Goal: Information Seeking & Learning: Compare options

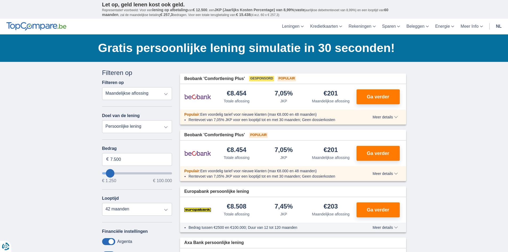
click at [136, 93] on select "Totale aflossing JKP Maandelijkse aflossing" at bounding box center [137, 93] width 70 height 13
type input "5.250"
type input "5250"
select select "36"
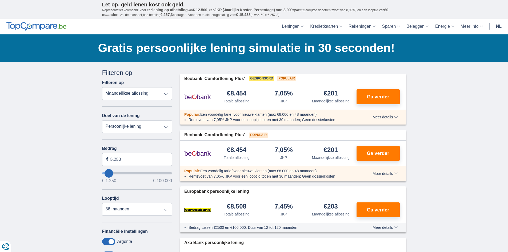
type input "4250"
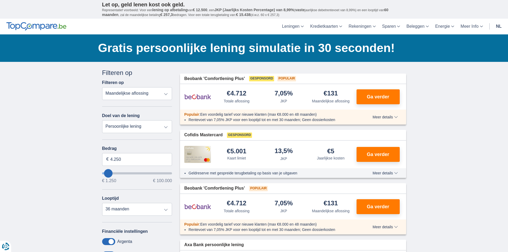
type input "3.250"
type input "3250"
select select "30"
type input "2.250"
type input "2250"
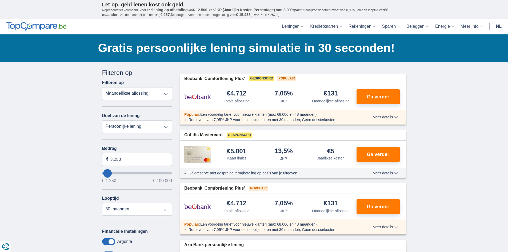
select select "24"
type input "2250"
click at [125, 160] on input "2.250" at bounding box center [137, 159] width 70 height 13
type input "2"
type input "1.250"
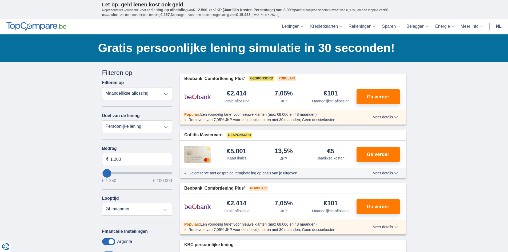
type input "1250"
click at [70, 186] on div "× widget.non-eligible-application.title widget.non-eligible-application.text no…" at bounding box center [254, 235] width 508 height 347
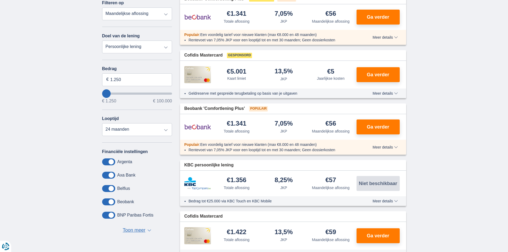
scroll to position [80, 0]
click at [107, 161] on span at bounding box center [108, 161] width 13 height 7
click at [0, 0] on input "checkbox" at bounding box center [0, 0] width 0 height 0
click at [107, 161] on span at bounding box center [108, 161] width 13 height 7
click at [0, 0] on input "checkbox" at bounding box center [0, 0] width 0 height 0
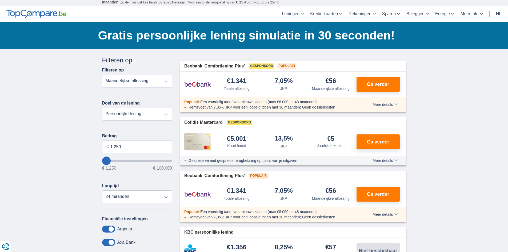
scroll to position [0, 0]
